Goal: Find specific page/section: Find specific page/section

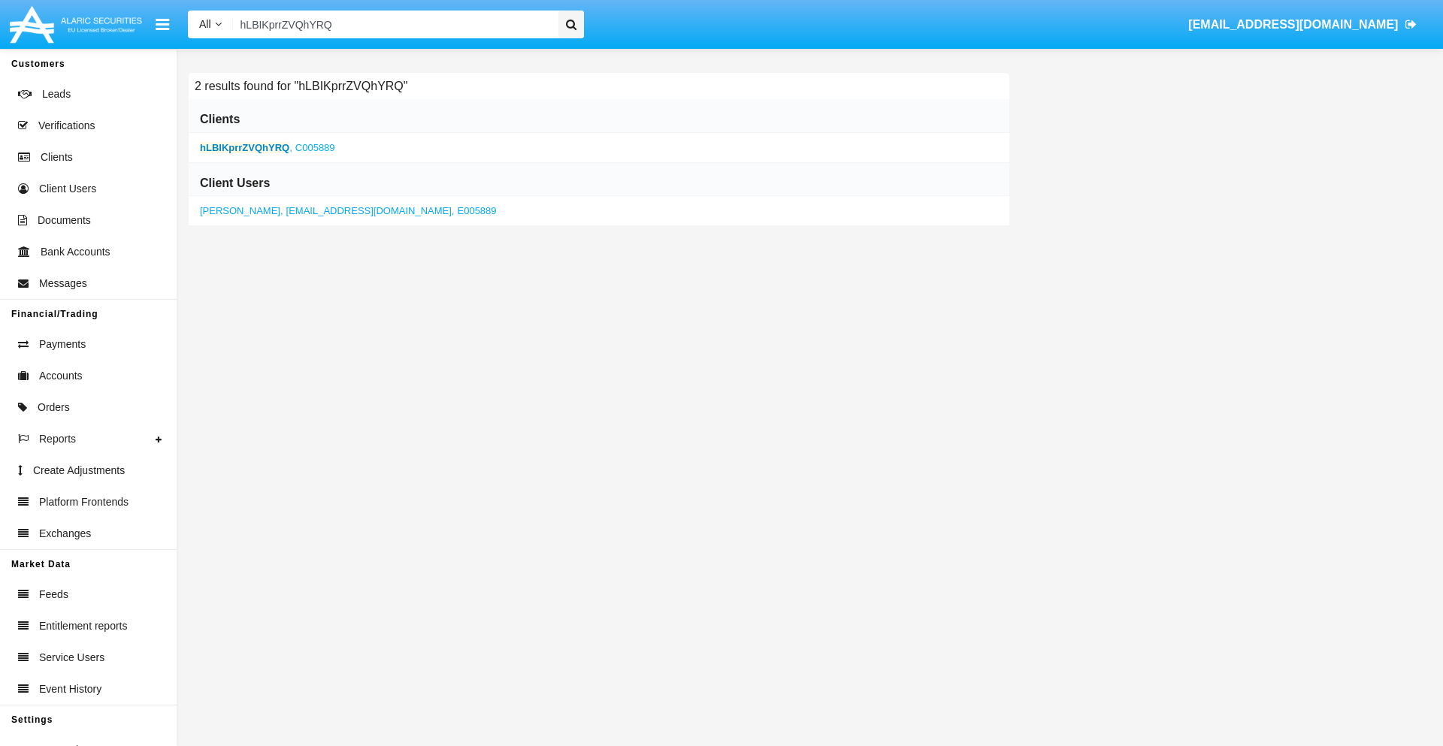
type input "hLBIKprrZVQhYRQ"
click at [244, 147] on b "hLBIKprrZVQhYRQ" at bounding box center [244, 147] width 89 height 11
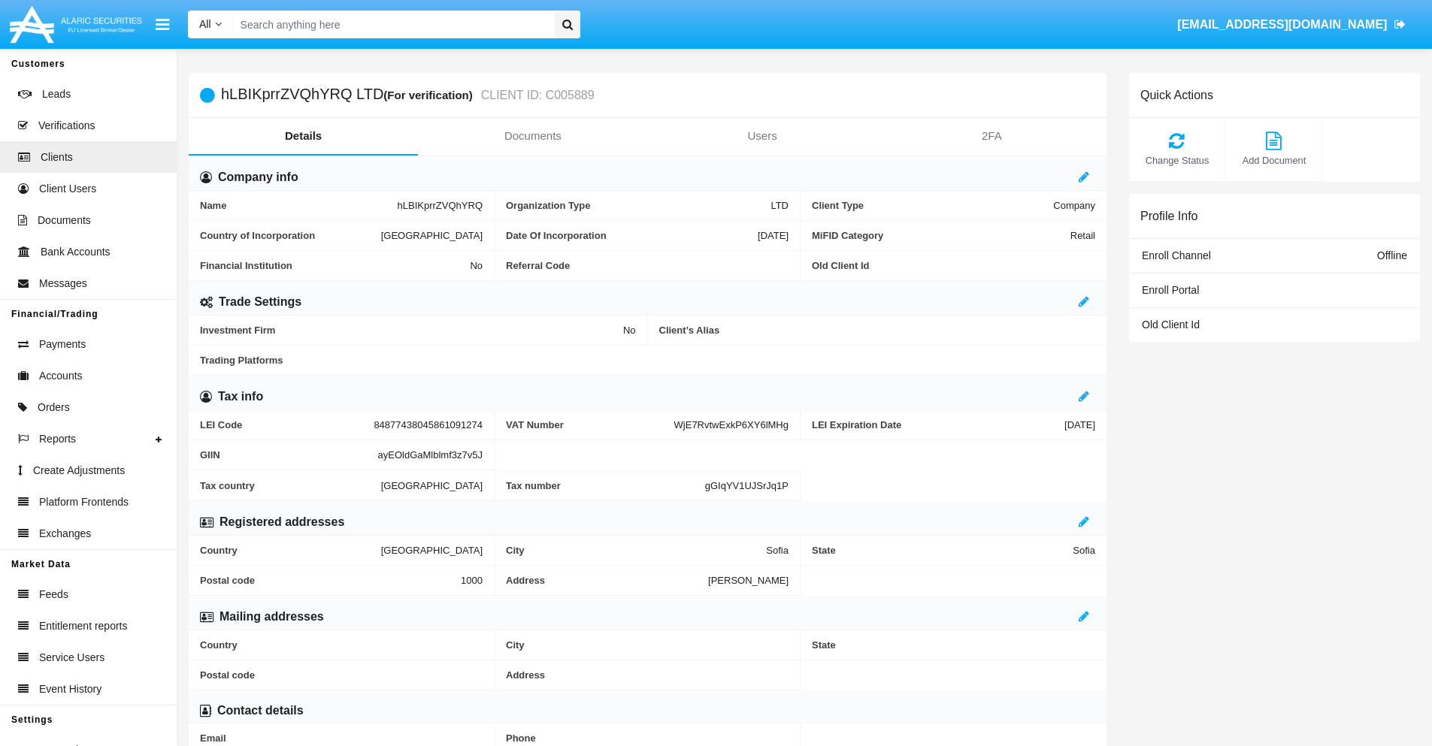
click at [532, 136] on link "Documents" at bounding box center [532, 136] width 229 height 36
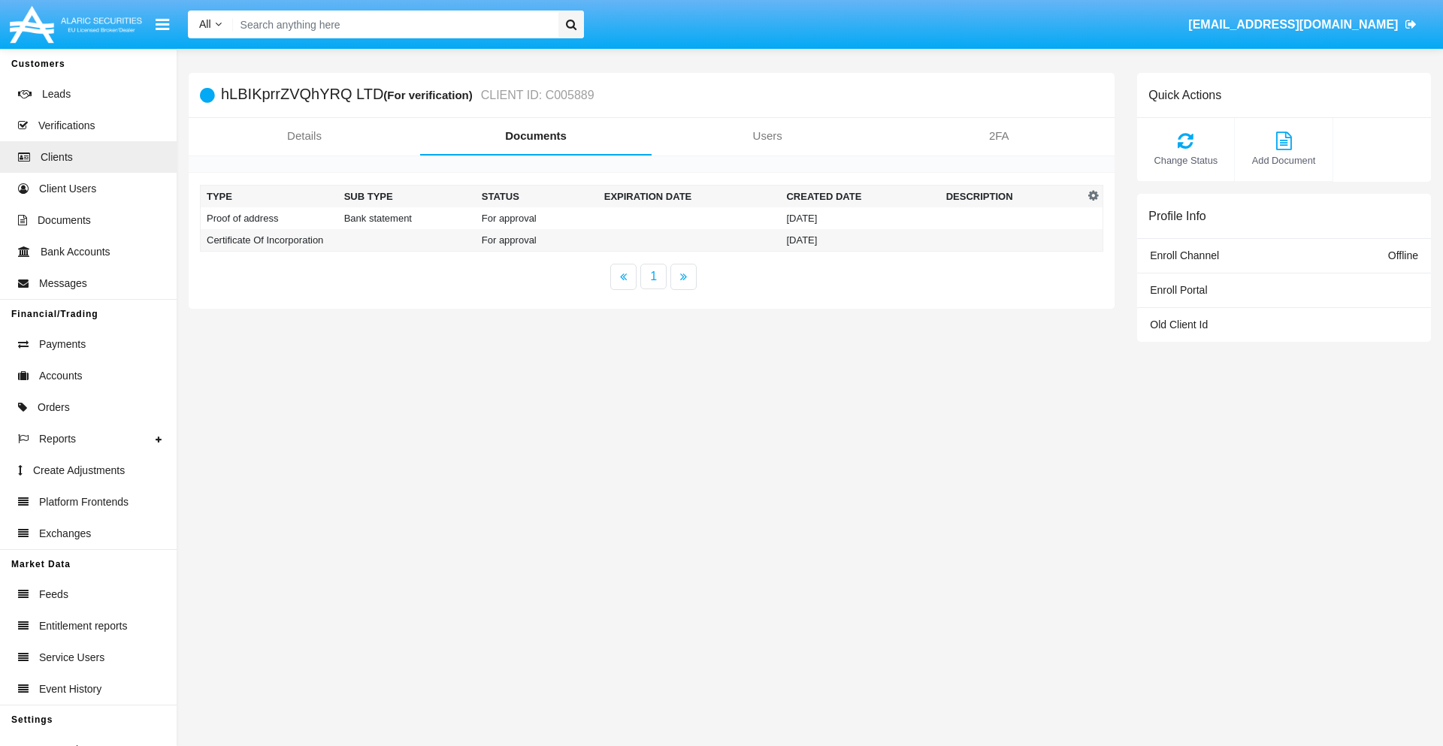
click at [269, 218] on td "Proof of address" at bounding box center [270, 218] width 138 height 22
